Goal: Find specific page/section: Find specific page/section

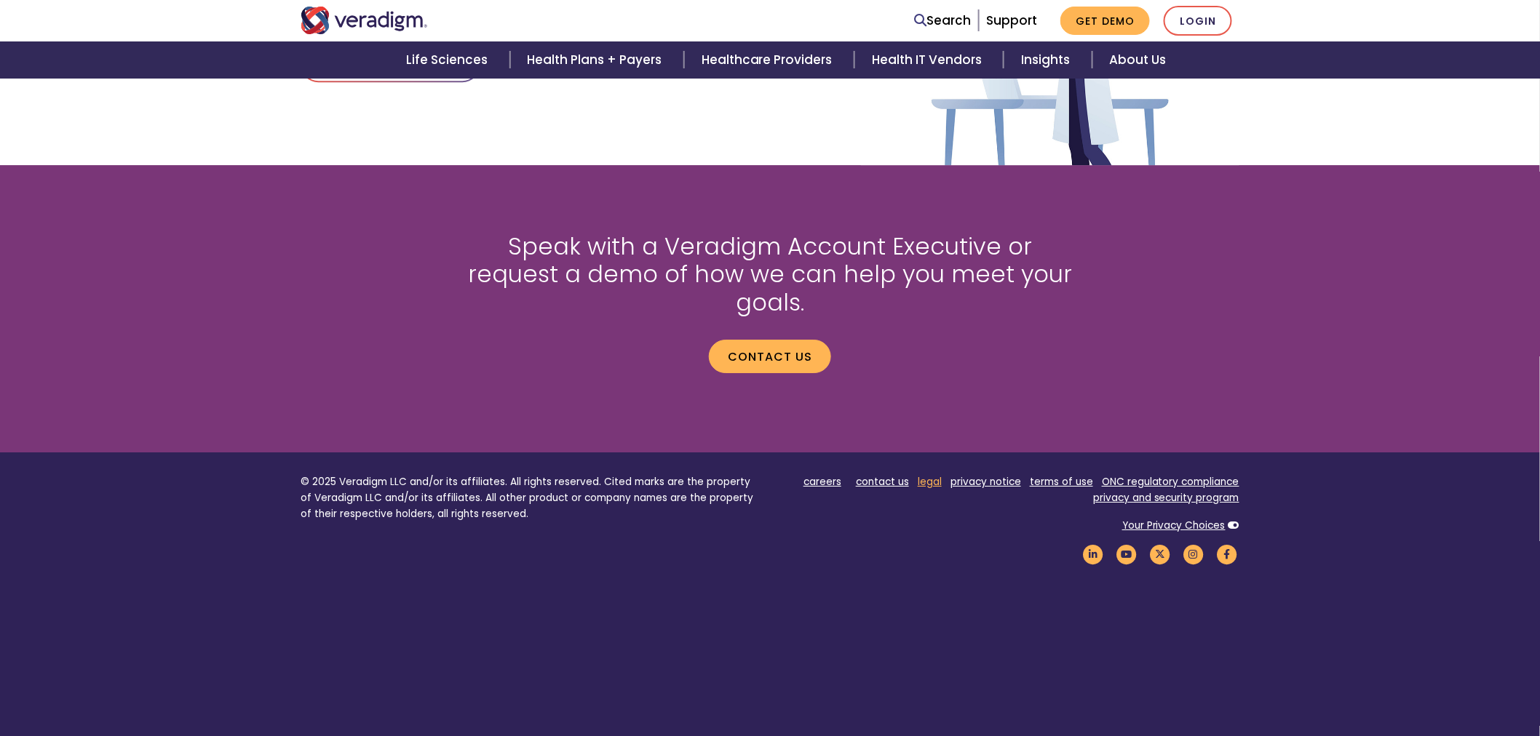
click at [927, 475] on link "legal" at bounding box center [930, 482] width 24 height 14
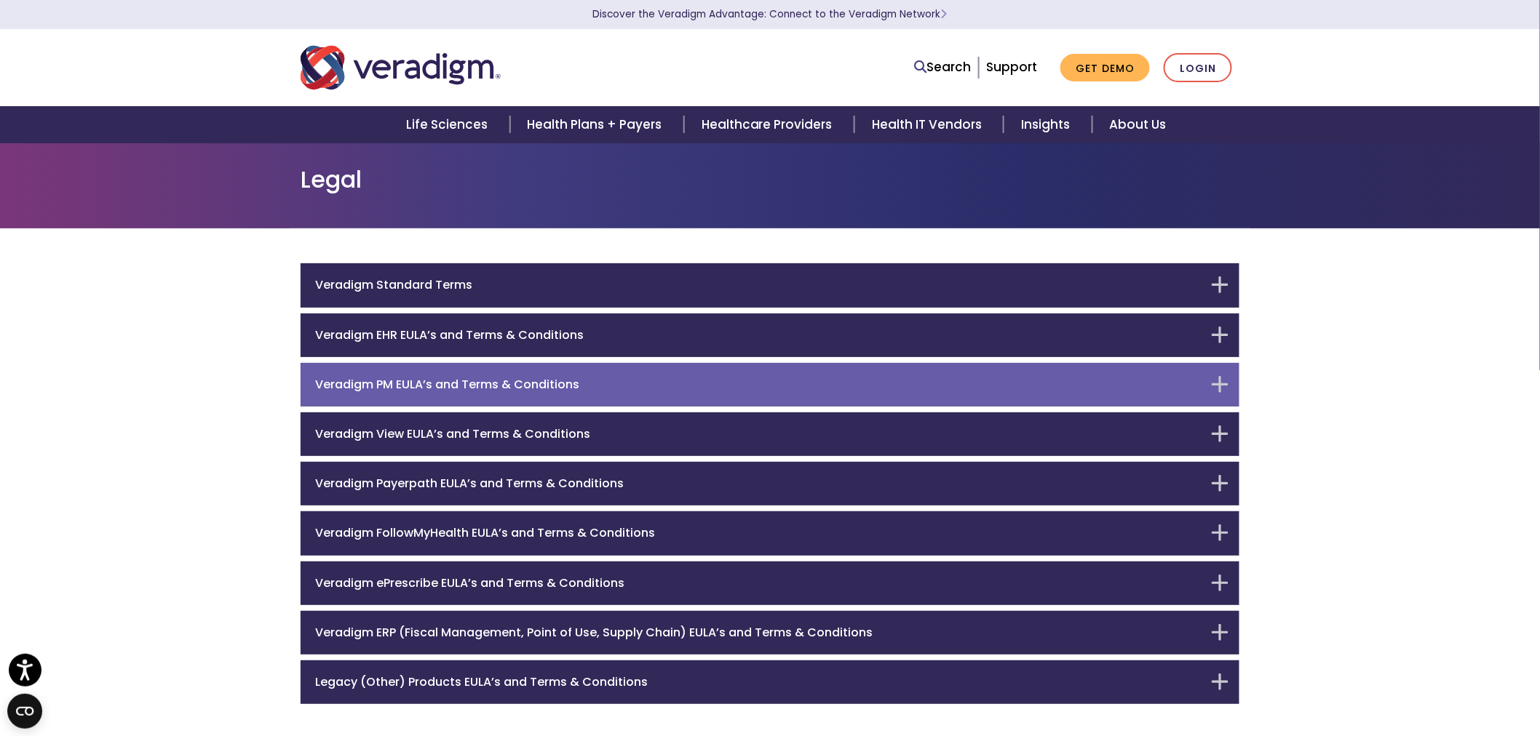
click at [766, 389] on h6 "Veradigm PM EULA’s and Terms & Conditions" at bounding box center [759, 385] width 888 height 14
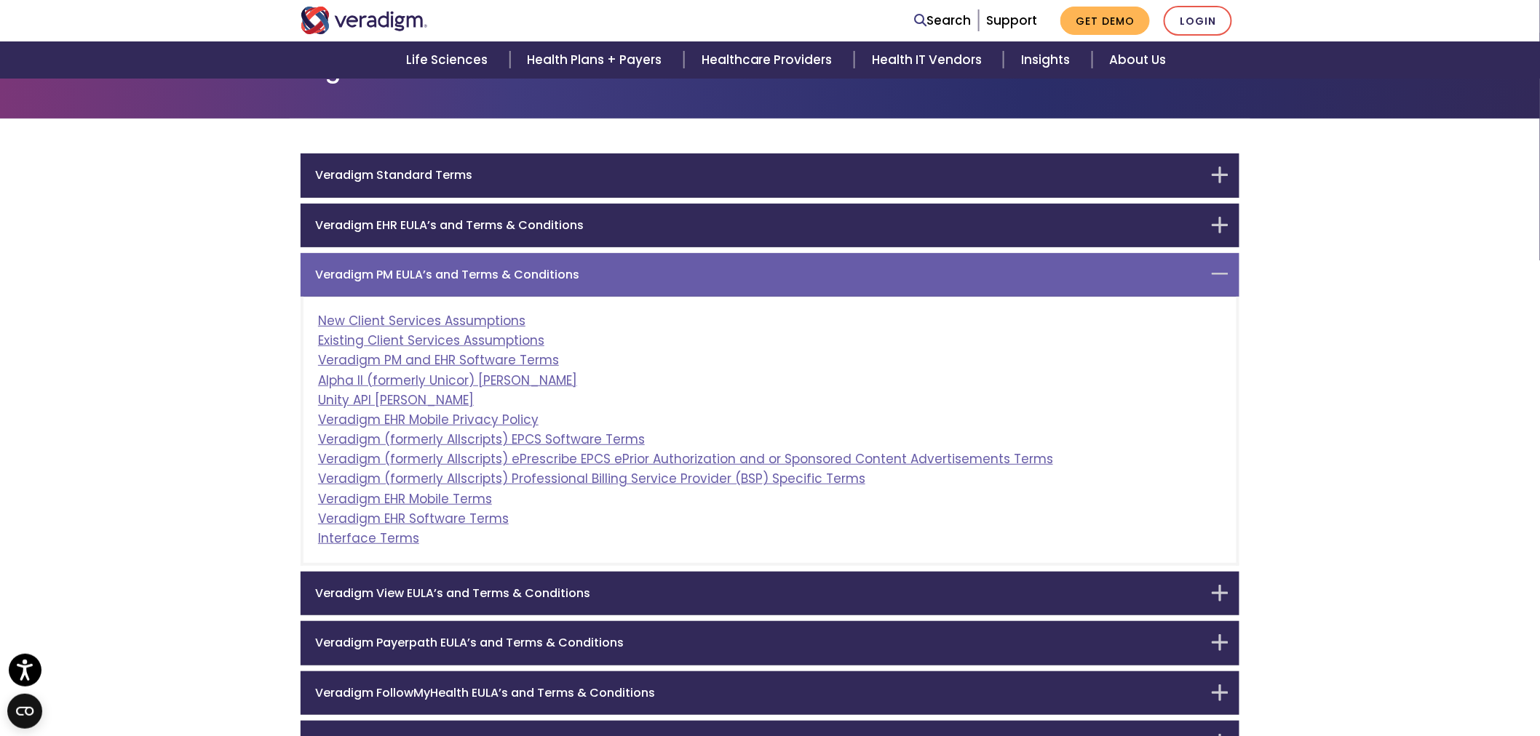
scroll to position [215, 0]
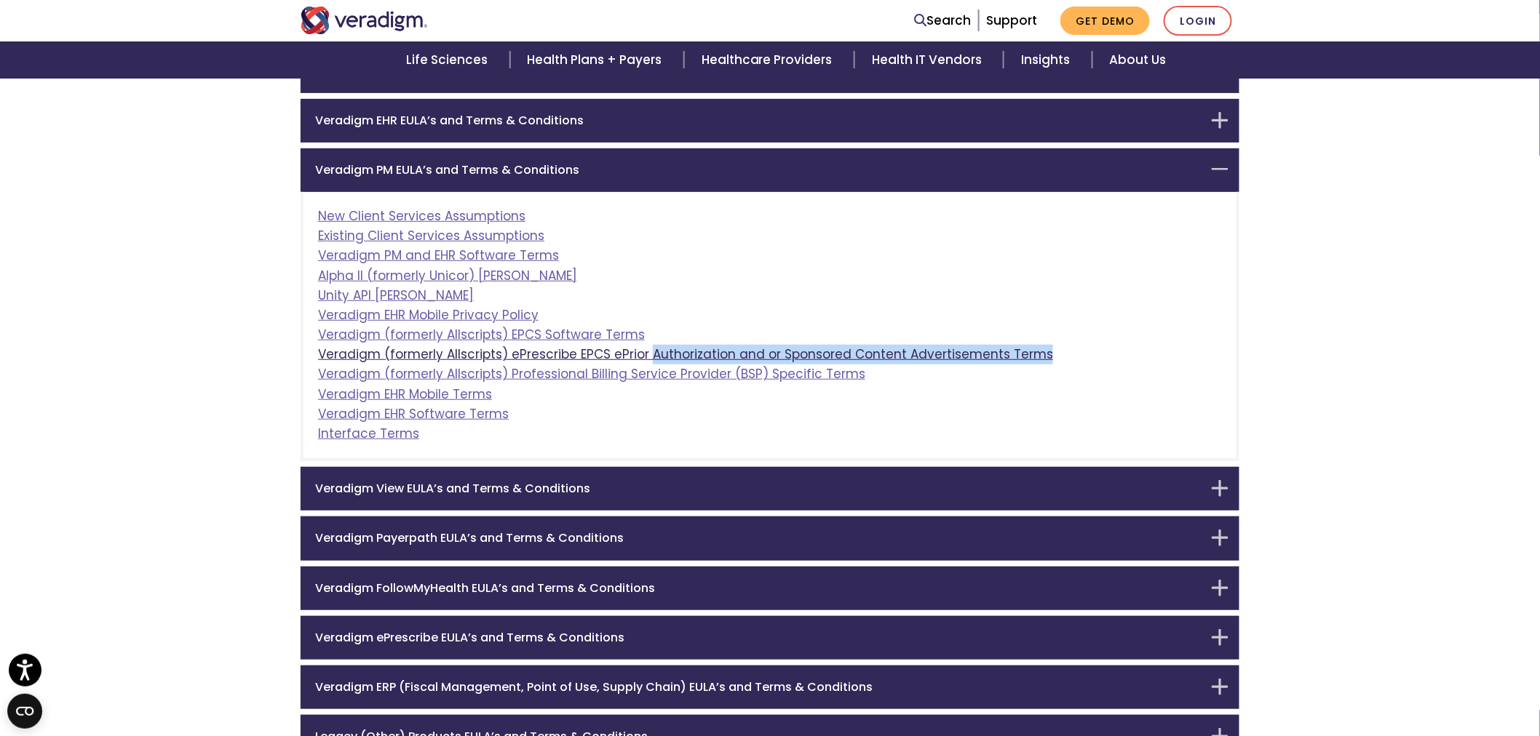
drag, startPoint x: 1049, startPoint y: 351, endPoint x: 646, endPoint y: 351, distance: 402.4
click at [646, 351] on div "New Client Services Assumptions Existing Client Services Assumptions Veradigm P…" at bounding box center [770, 326] width 939 height 269
copy link "Authorization and or Sponsored Content Advertisements Terms"
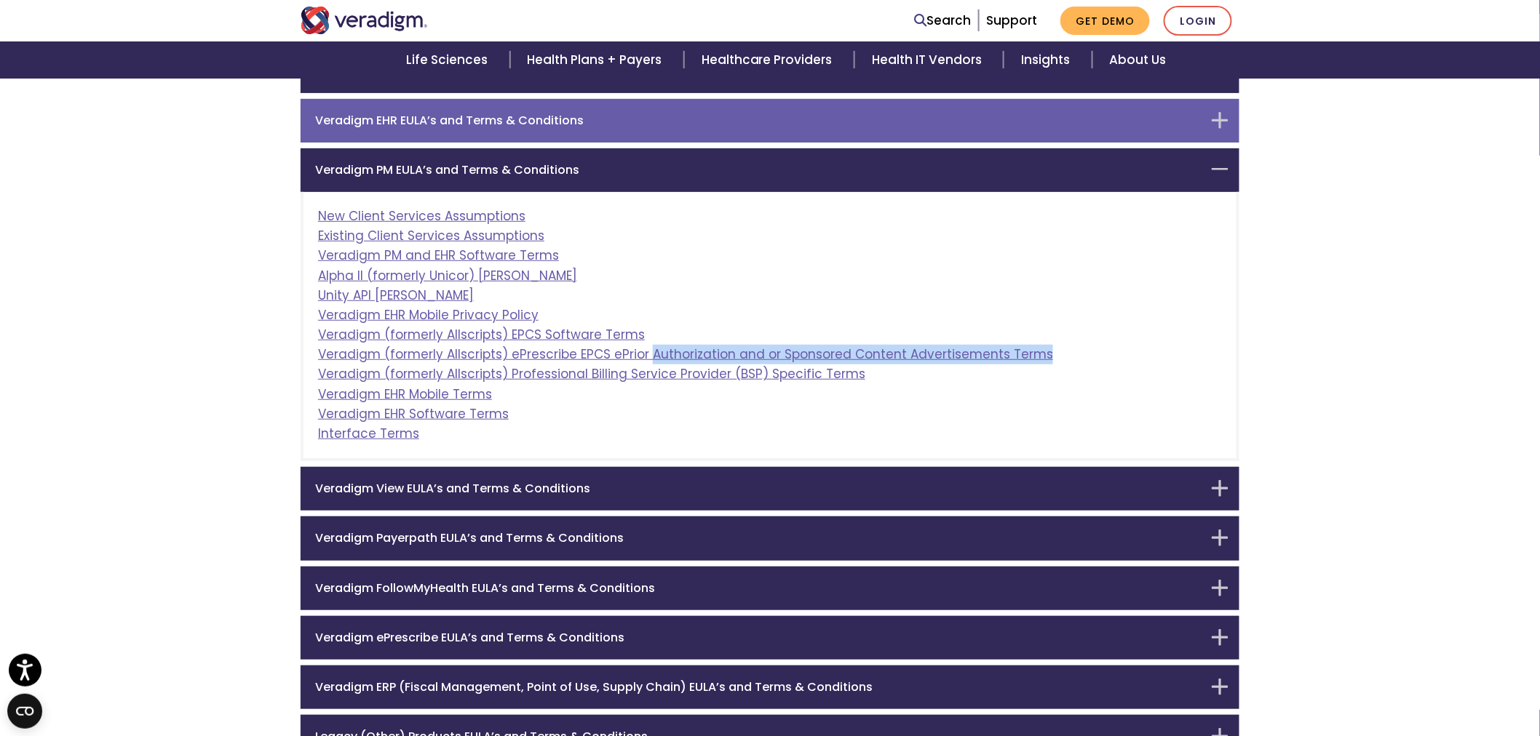
click at [840, 126] on h6 "Veradigm EHR EULA’s and Terms & Conditions" at bounding box center [759, 121] width 888 height 14
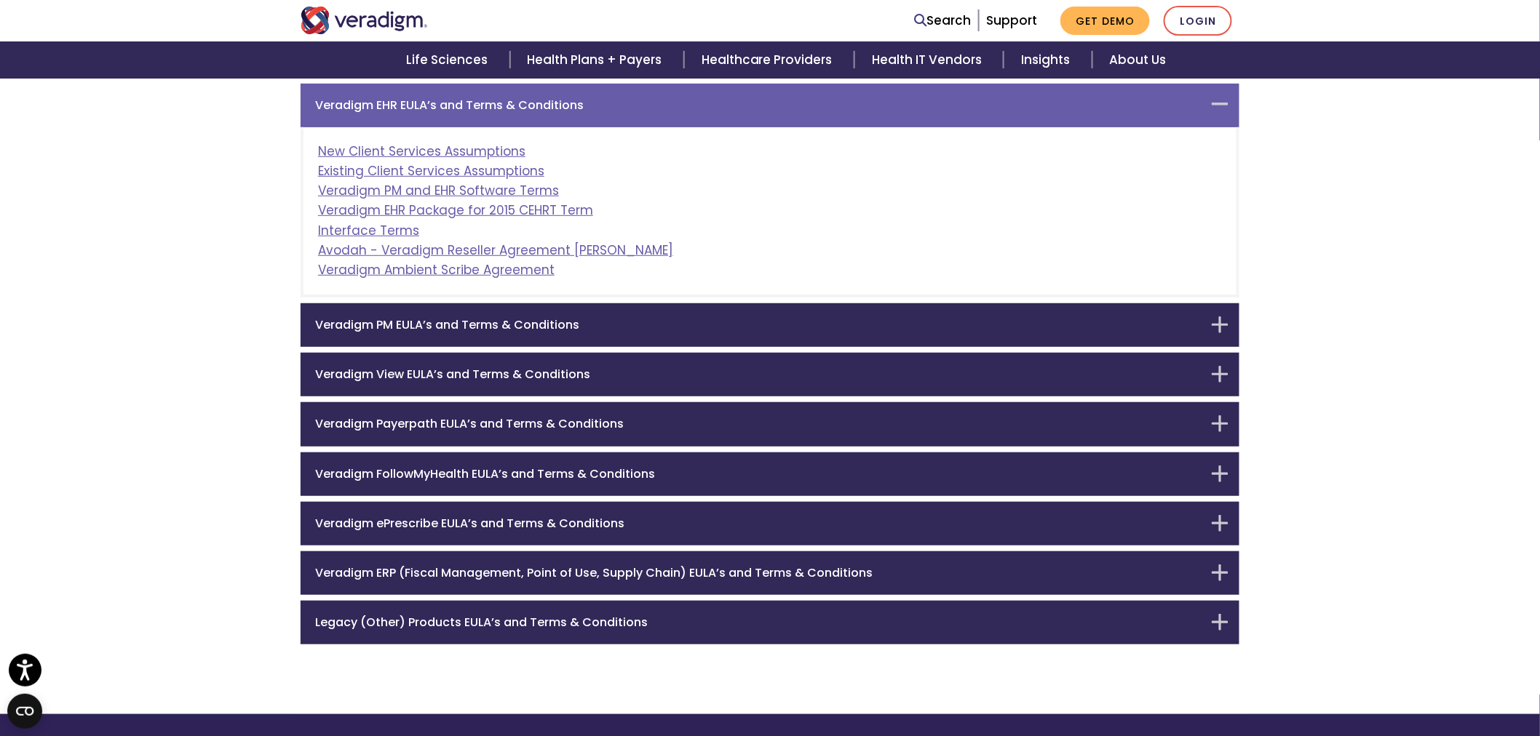
scroll to position [231, 0]
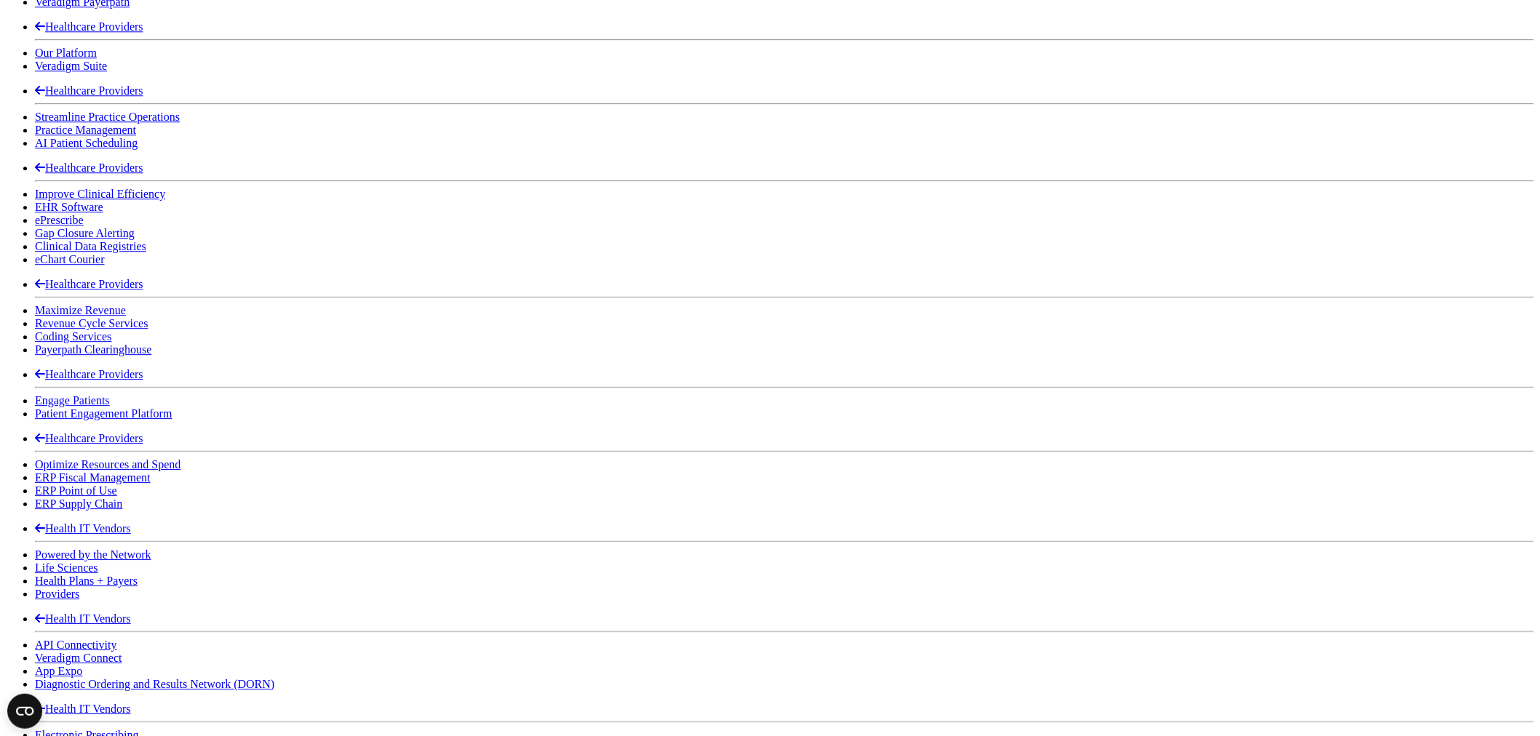
scroll to position [1863, 0]
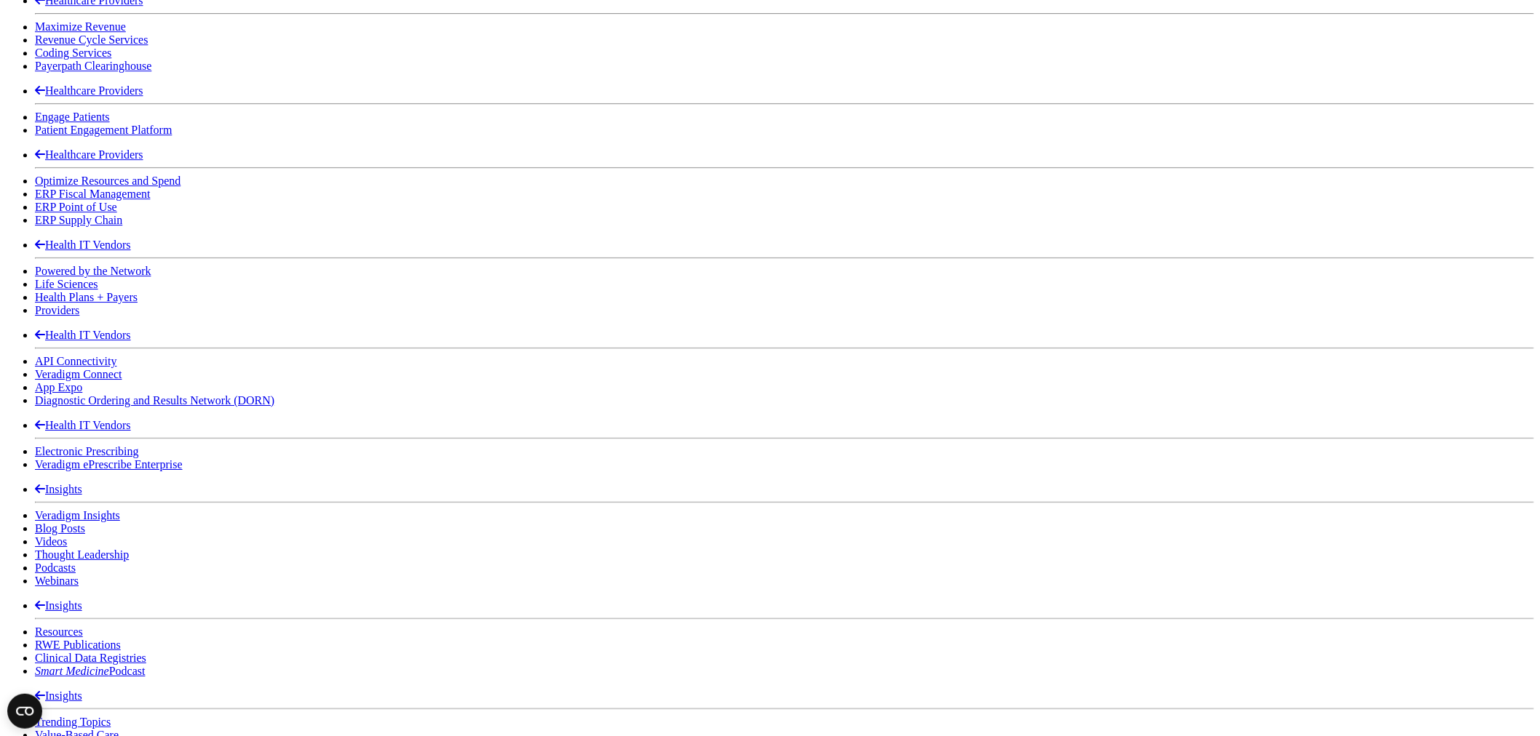
drag, startPoint x: 937, startPoint y: 455, endPoint x: 955, endPoint y: 455, distance: 17.5
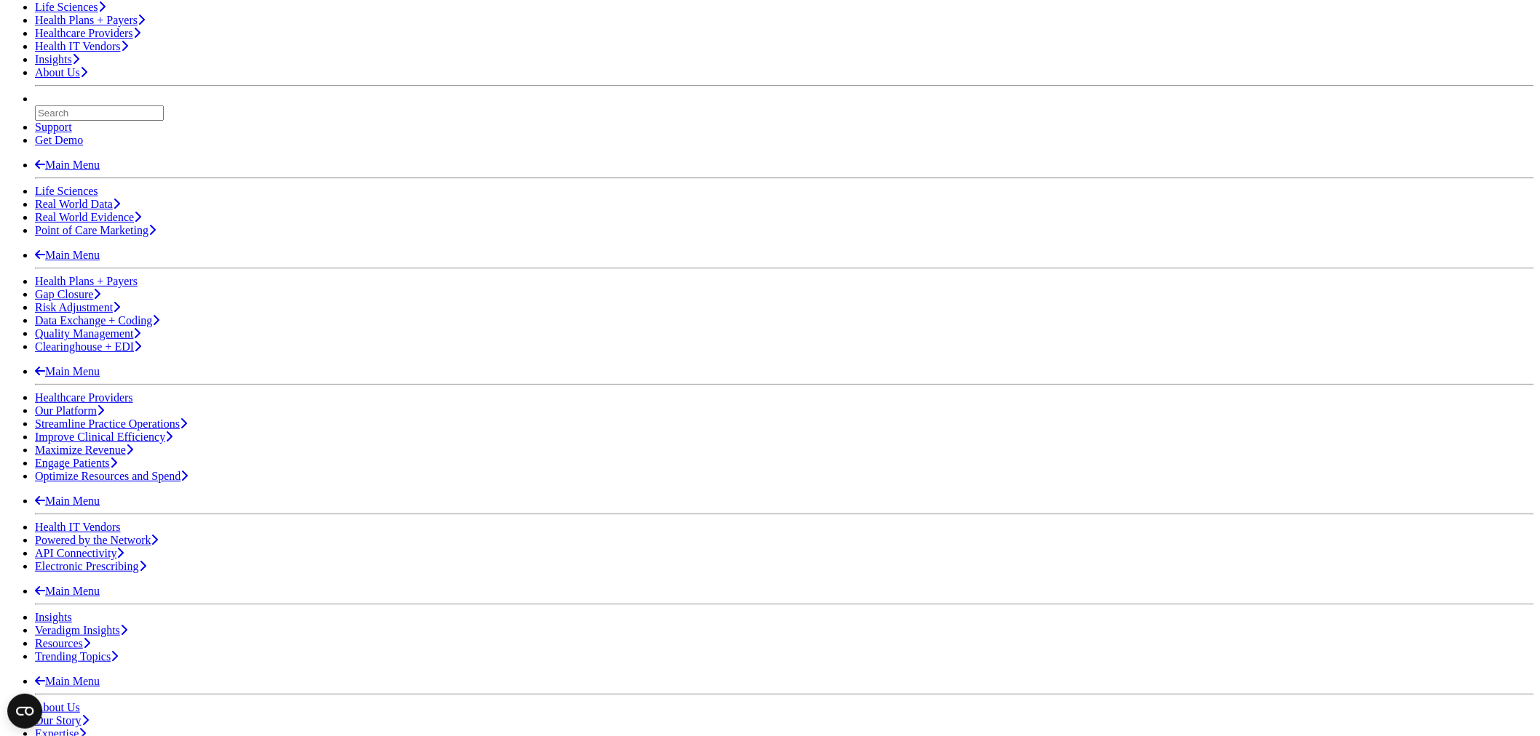
scroll to position [165, 0]
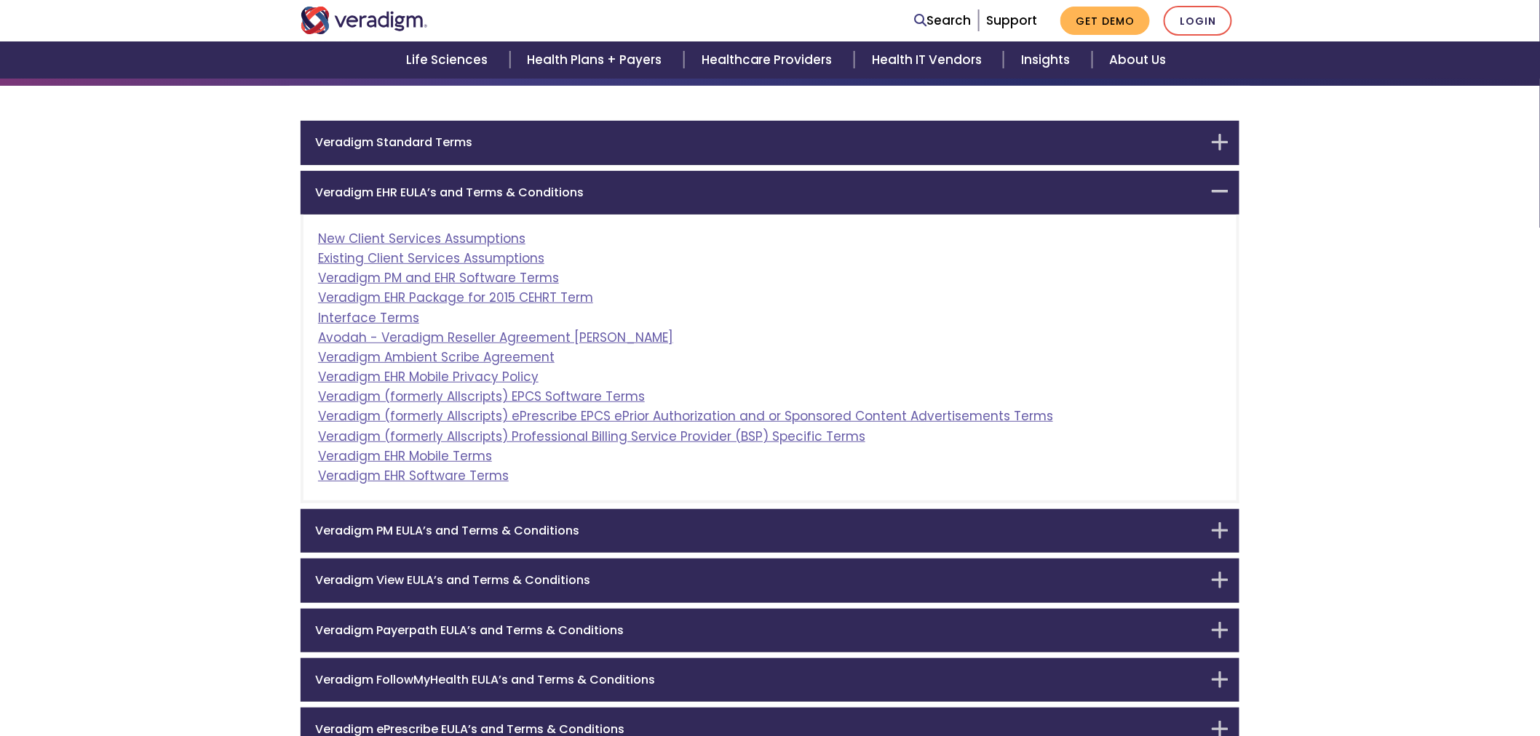
scroll to position [165, 0]
